Goal: Check status: Check status

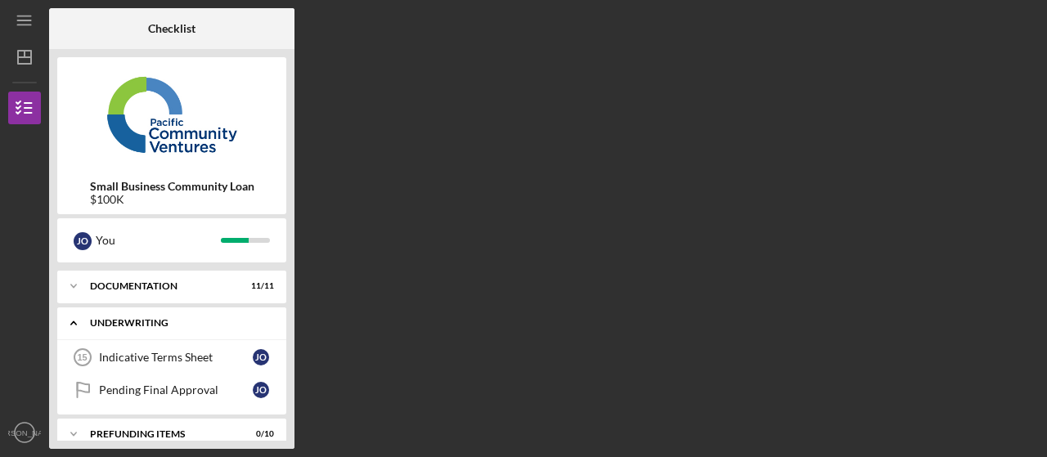
scroll to position [50, 0]
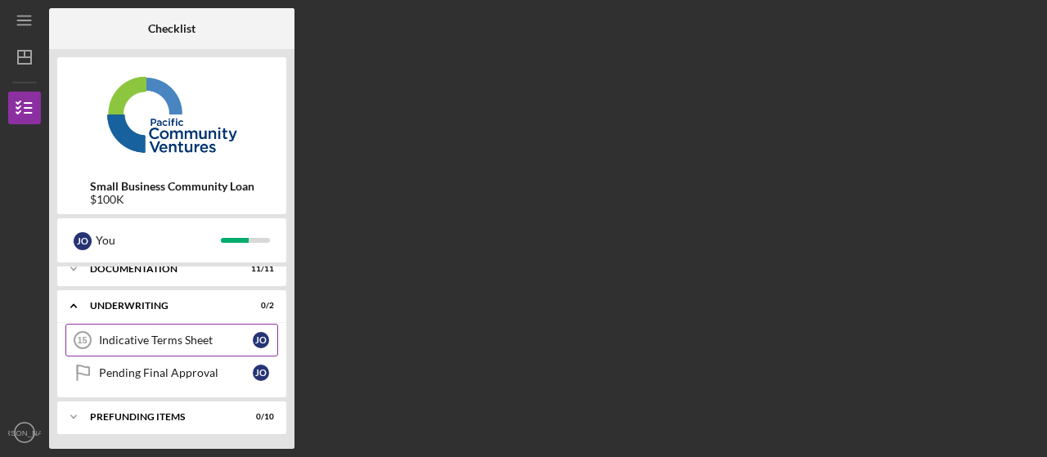
click at [160, 343] on div "Indicative Terms Sheet" at bounding box center [176, 340] width 154 height 13
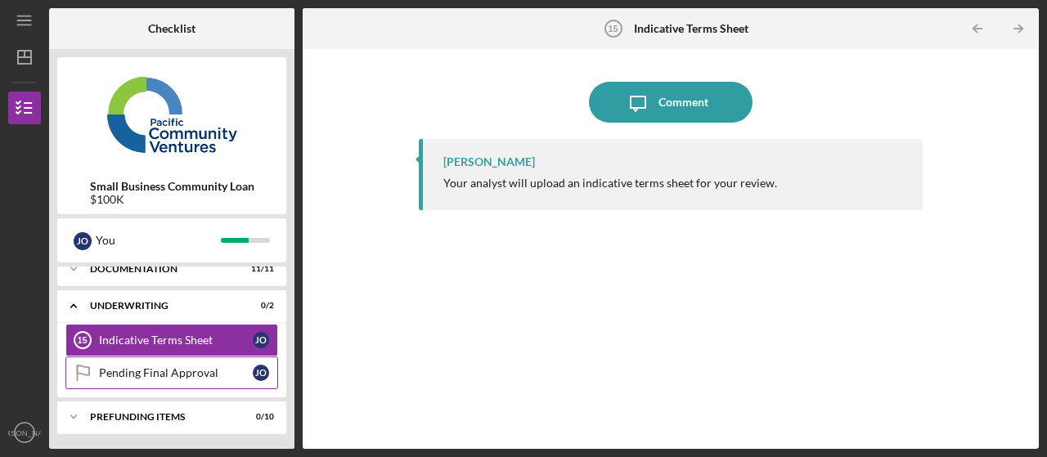
click at [142, 371] on div "Pending Final Approval" at bounding box center [176, 372] width 154 height 13
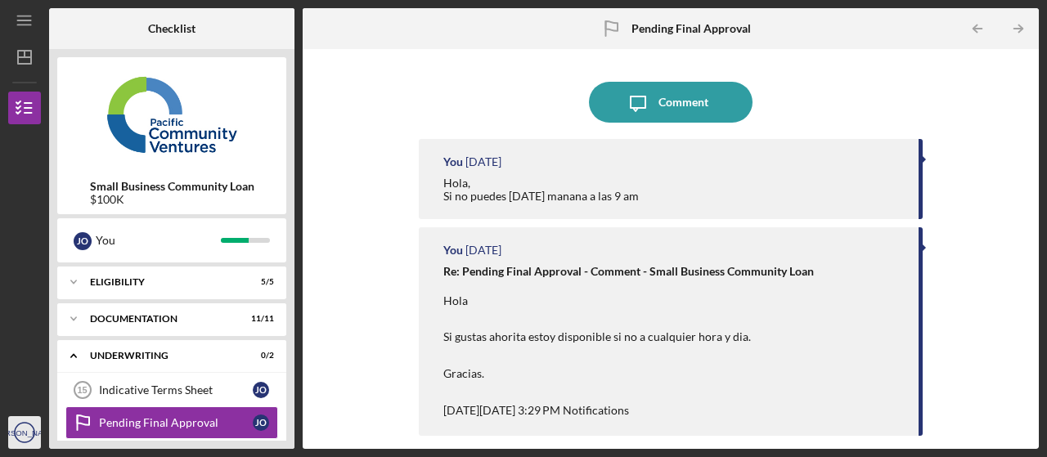
click at [17, 436] on icon "[PERSON_NAME]" at bounding box center [24, 432] width 33 height 41
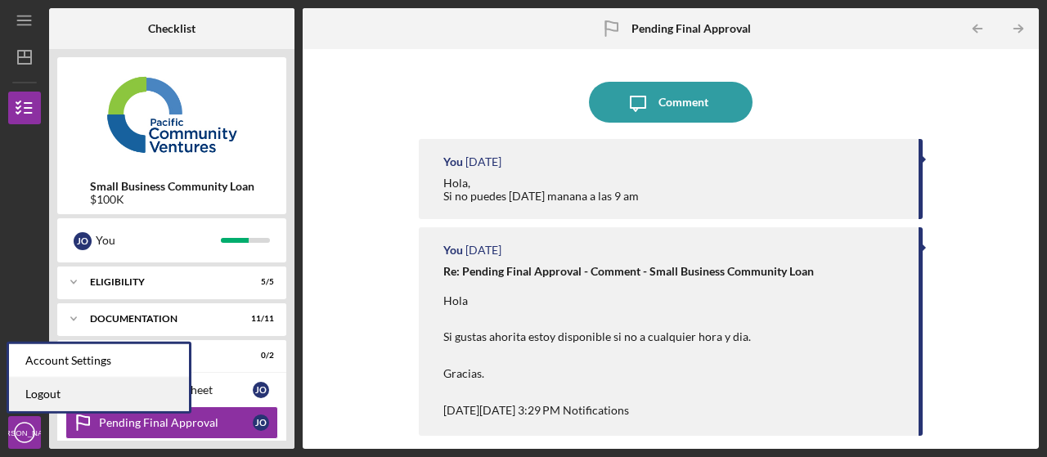
click at [35, 396] on link "Logout" at bounding box center [99, 395] width 180 height 34
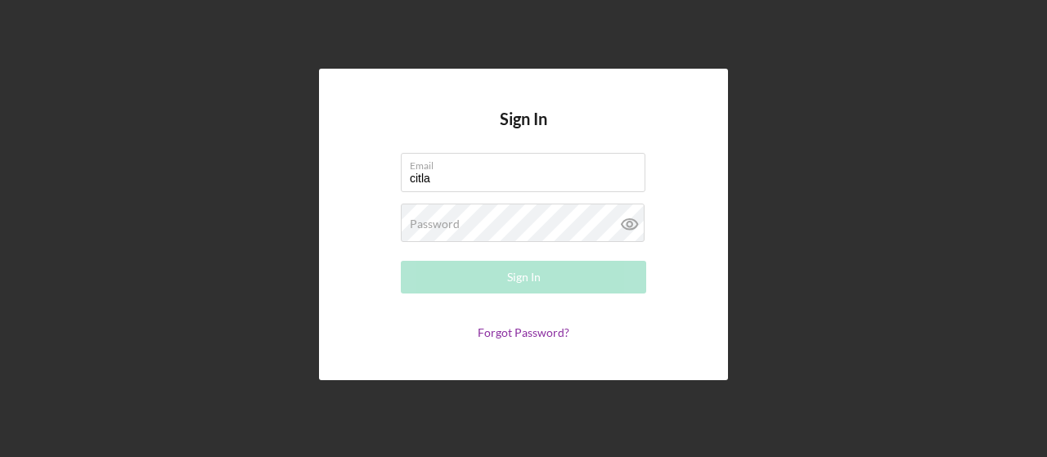
type input "[EMAIL_ADDRESS][DOMAIN_NAME]"
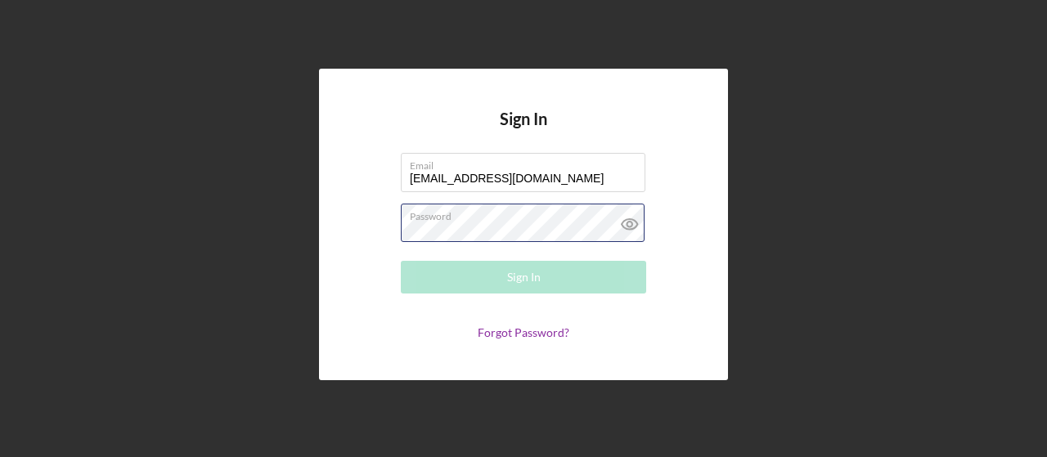
click at [515, 221] on div "Password Required" at bounding box center [523, 224] width 245 height 41
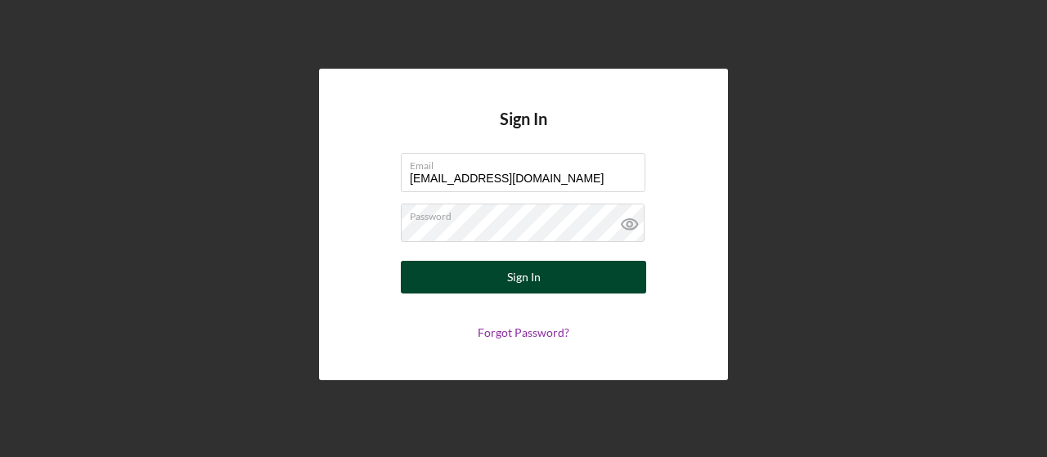
click at [510, 269] on div "Sign In" at bounding box center [524, 277] width 34 height 33
